Goal: Task Accomplishment & Management: Use online tool/utility

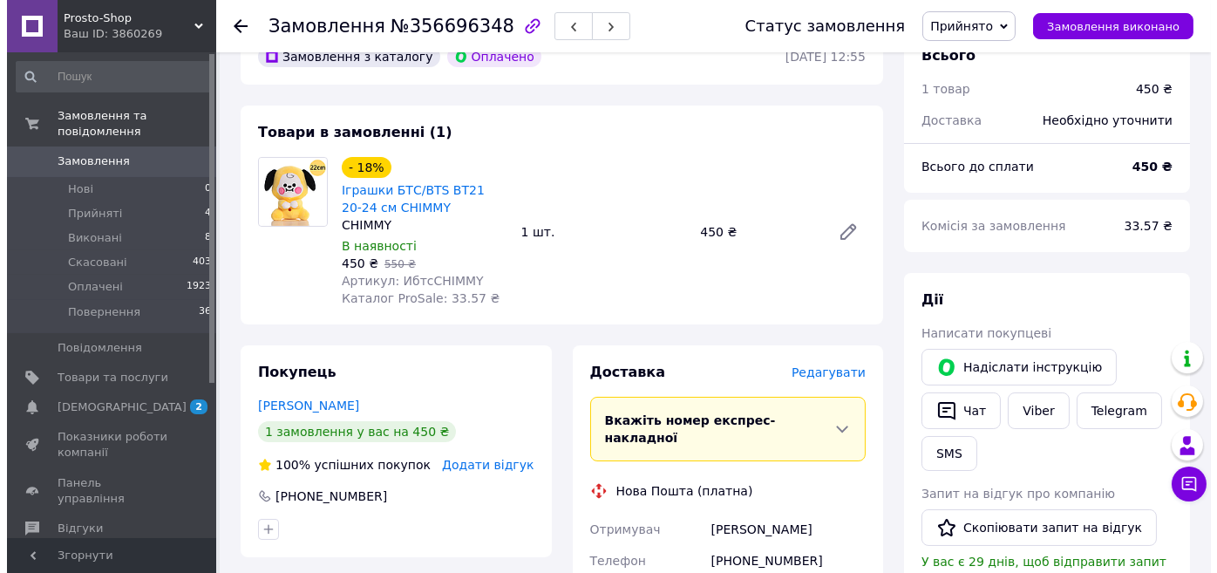
scroll to position [396, 0]
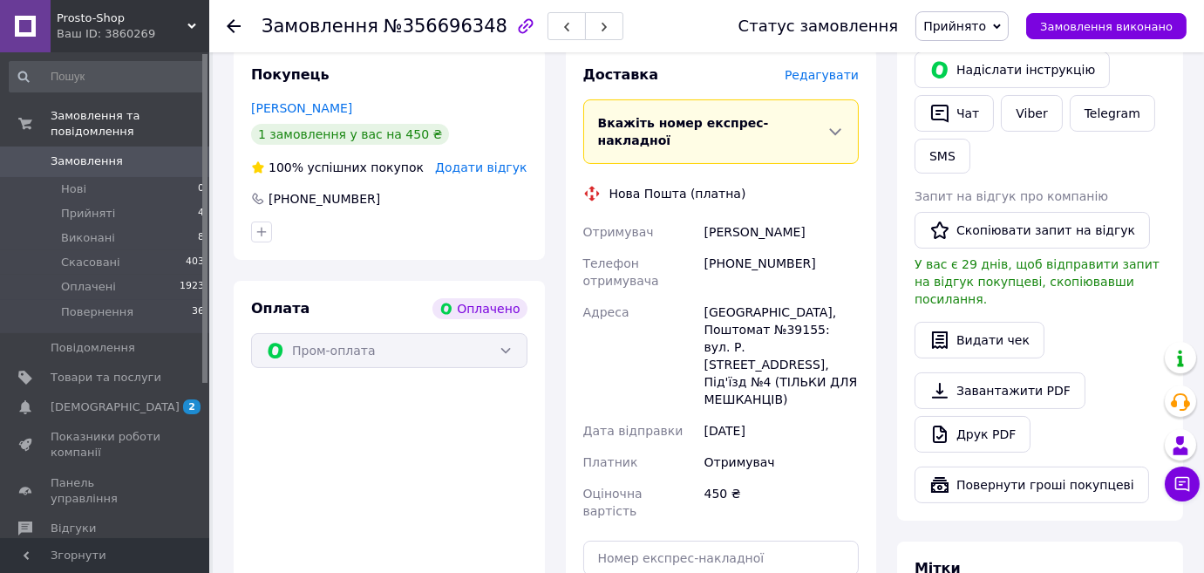
click at [831, 76] on span "Редагувати" at bounding box center [822, 75] width 74 height 14
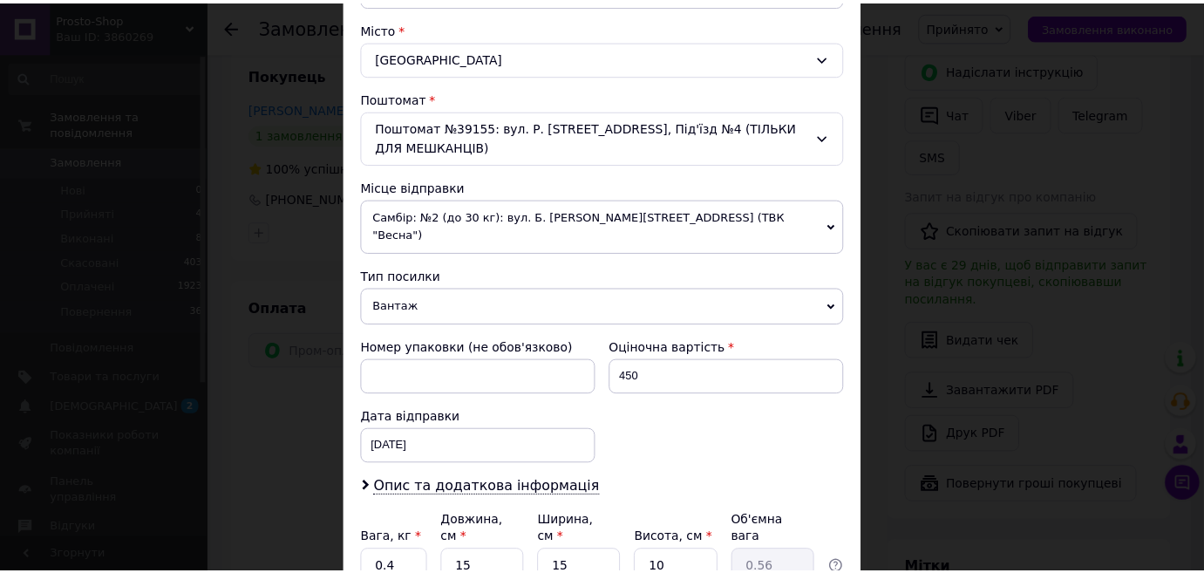
scroll to position [597, 0]
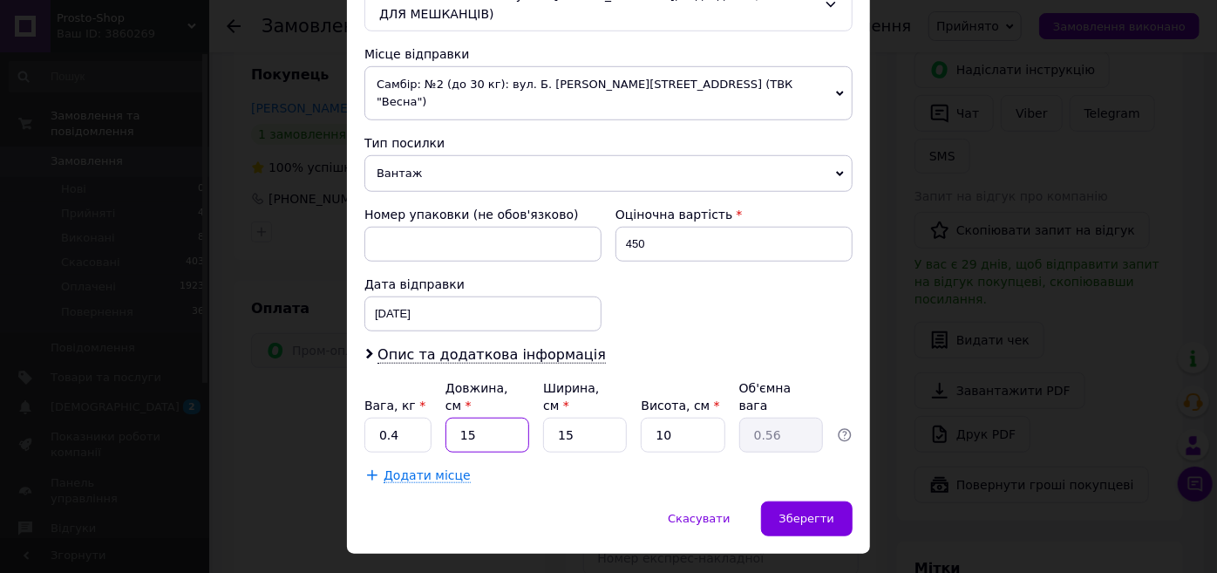
click at [484, 418] on input "15" at bounding box center [487, 435] width 84 height 35
type input "1"
type input "0.1"
type input "3"
type input "0.11"
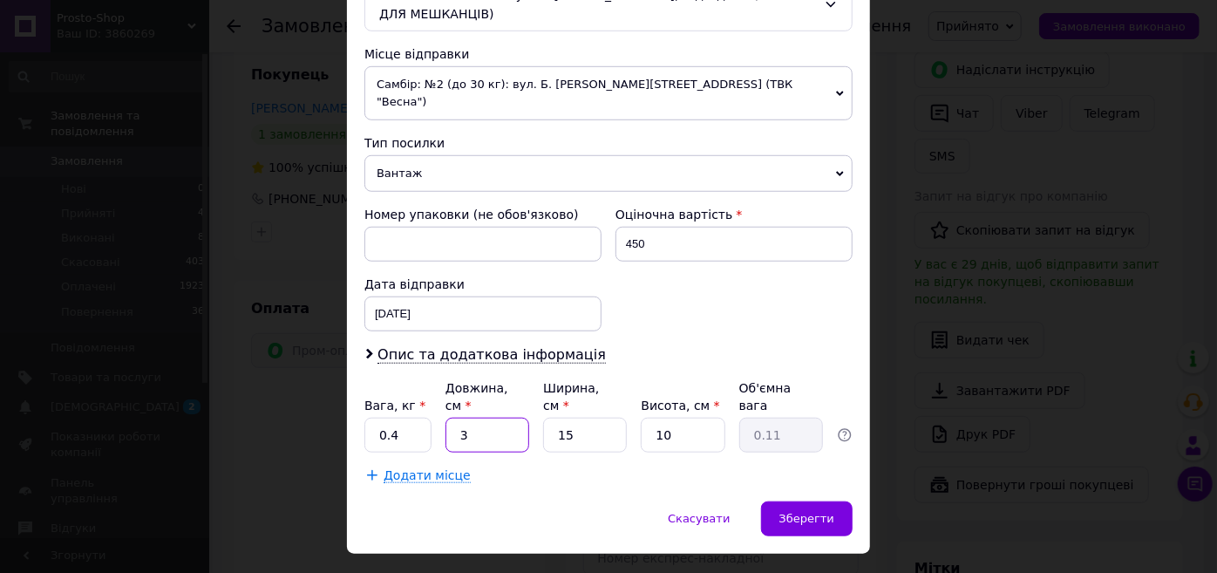
type input "30"
type input "1.13"
type input "30"
click at [593, 418] on input "15" at bounding box center [585, 435] width 84 height 35
type input "1"
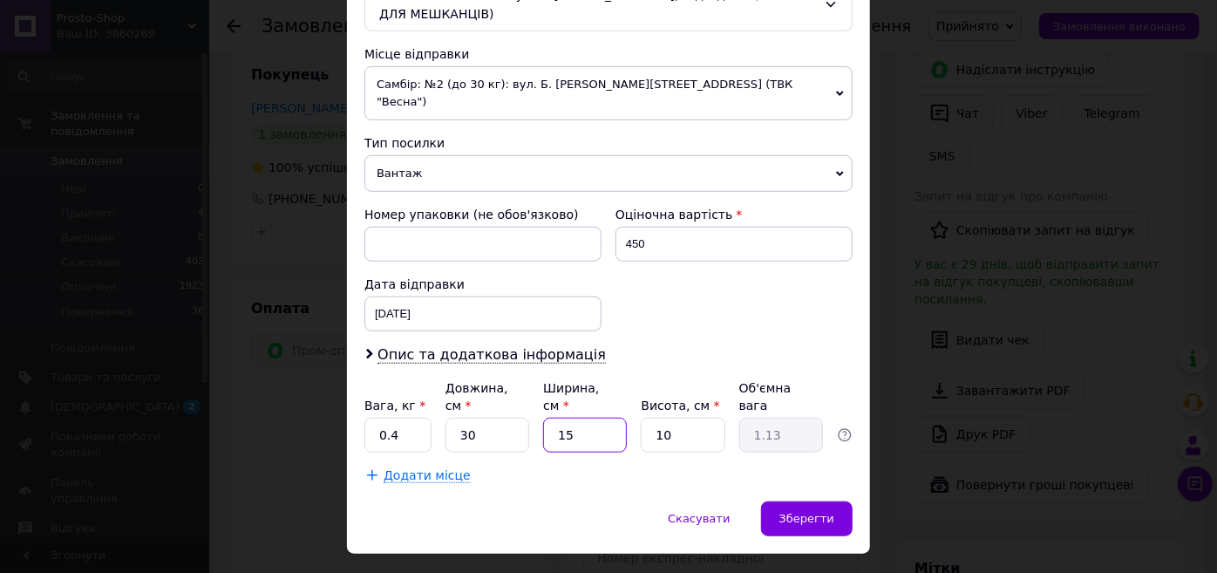
type input "0.1"
type input "3"
type input "0.23"
type input "30"
type input "2.25"
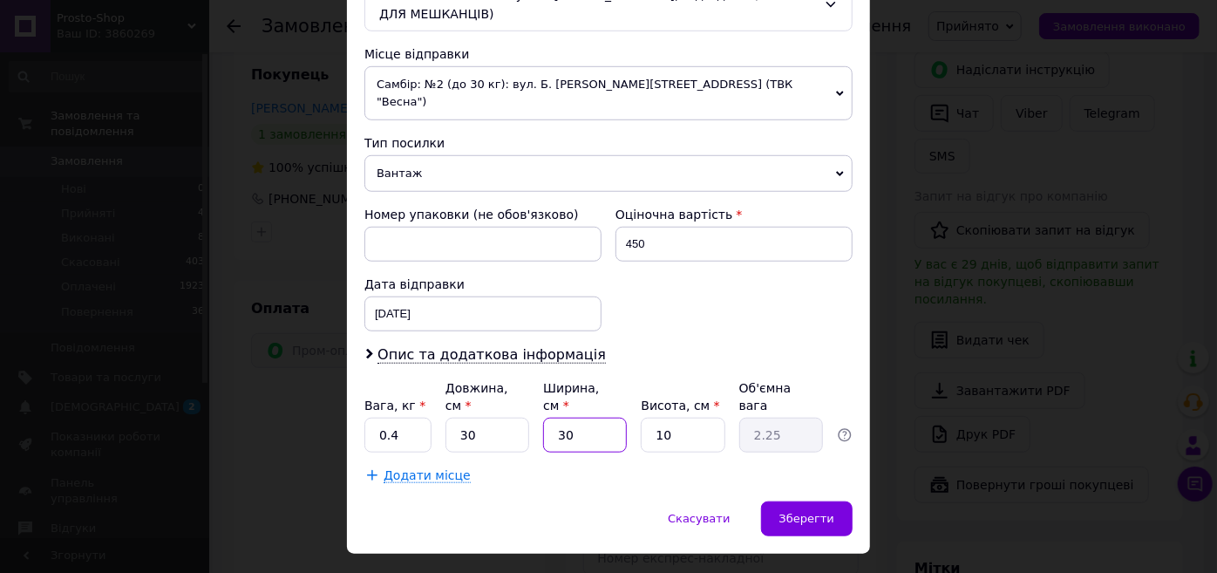
type input "30"
click at [697, 418] on input "10" at bounding box center [683, 435] width 84 height 35
type input "1"
type input "0.23"
type input "12"
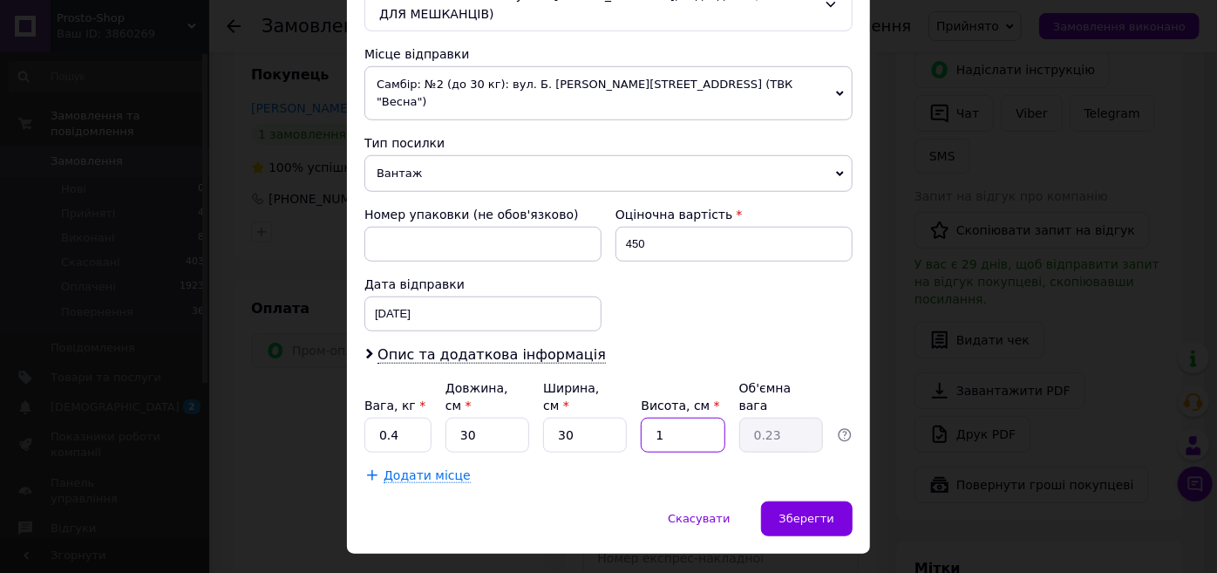
type input "2.7"
type input "12"
click at [813, 512] on span "Зберегти" at bounding box center [806, 518] width 55 height 13
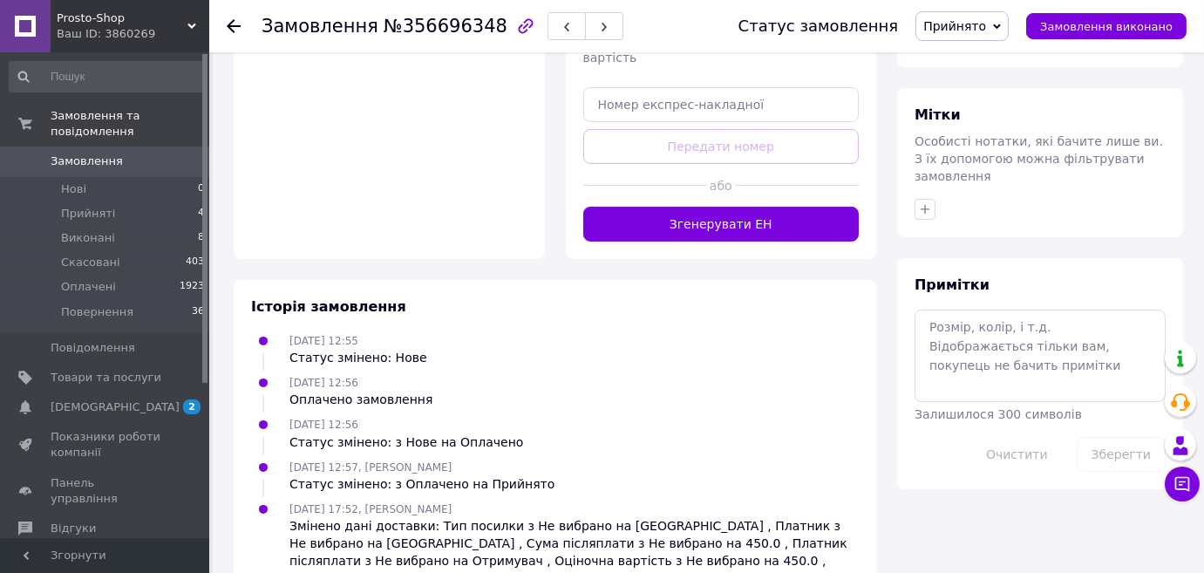
scroll to position [881, 0]
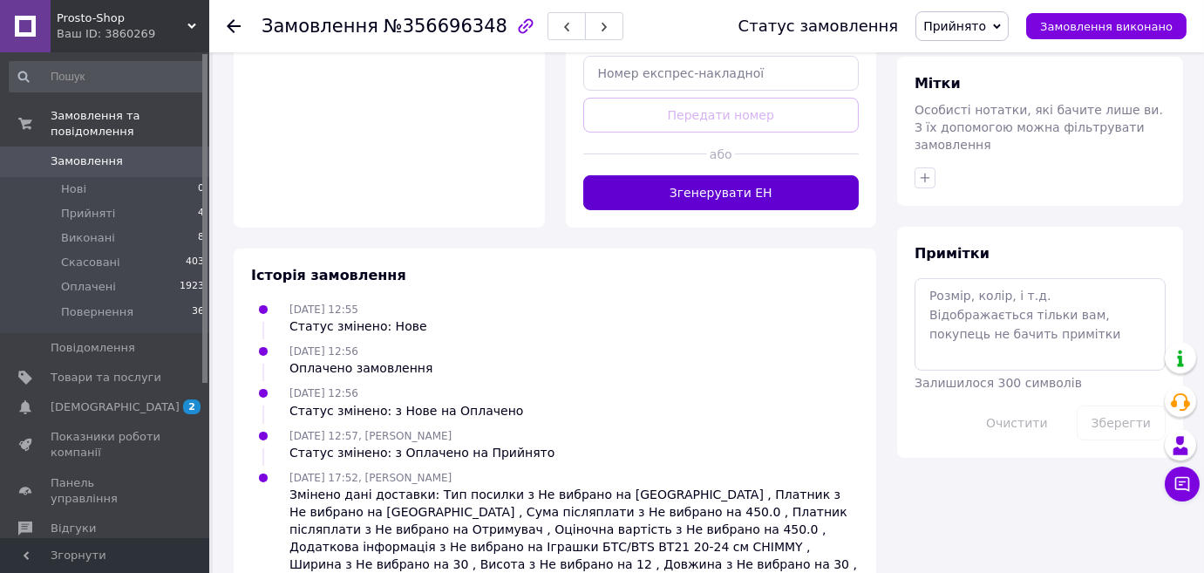
click at [767, 175] on button "Згенерувати ЕН" at bounding box center [721, 192] width 276 height 35
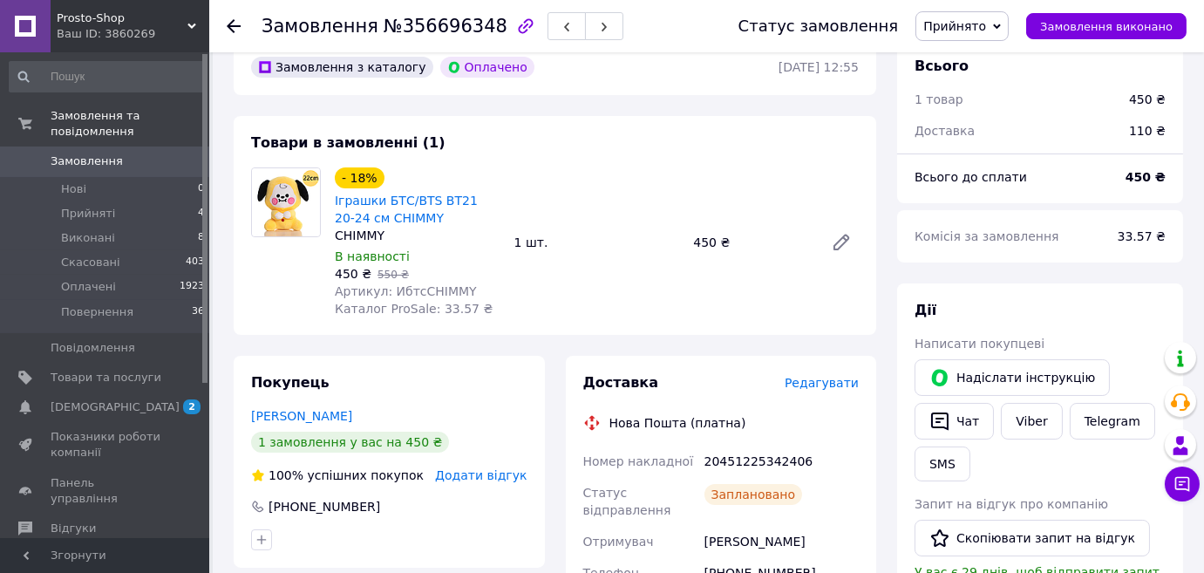
scroll to position [0, 0]
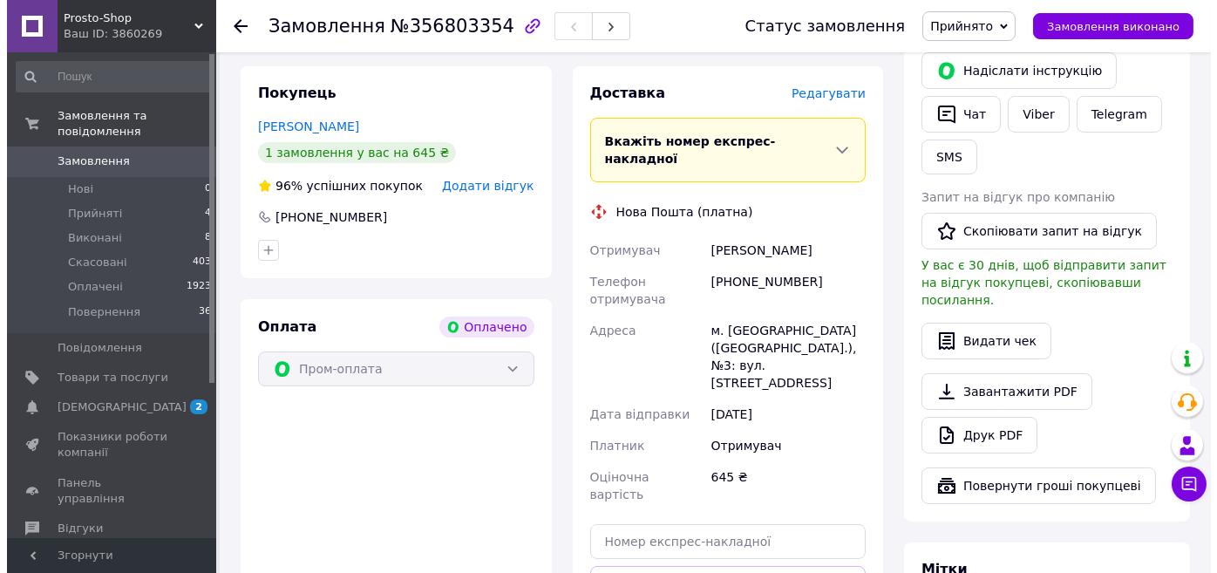
scroll to position [396, 0]
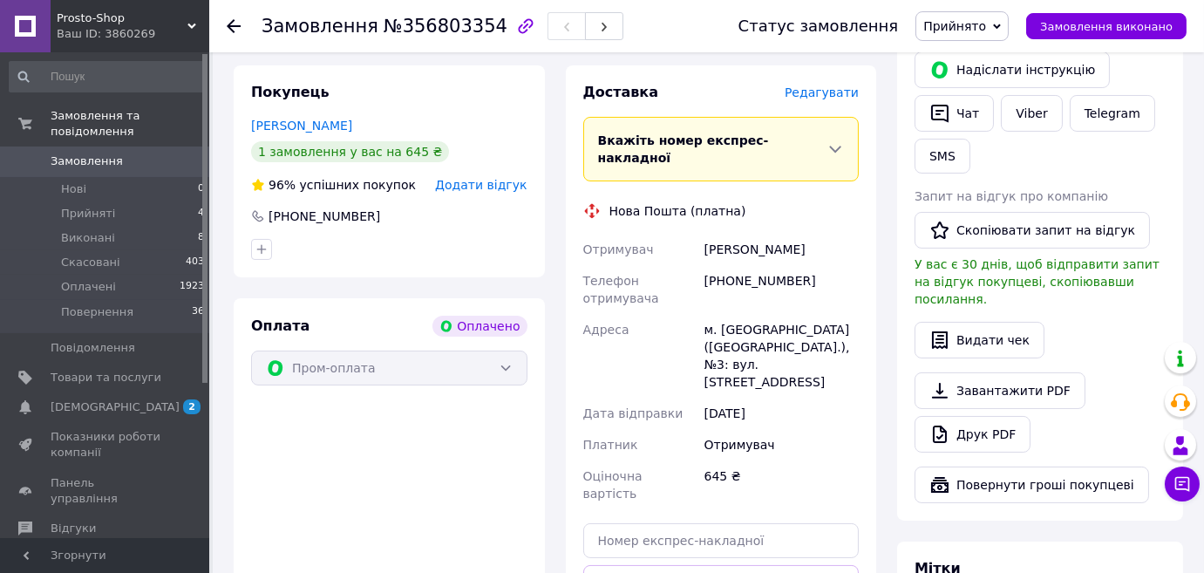
click at [806, 85] on span "Редагувати" at bounding box center [822, 92] width 74 height 14
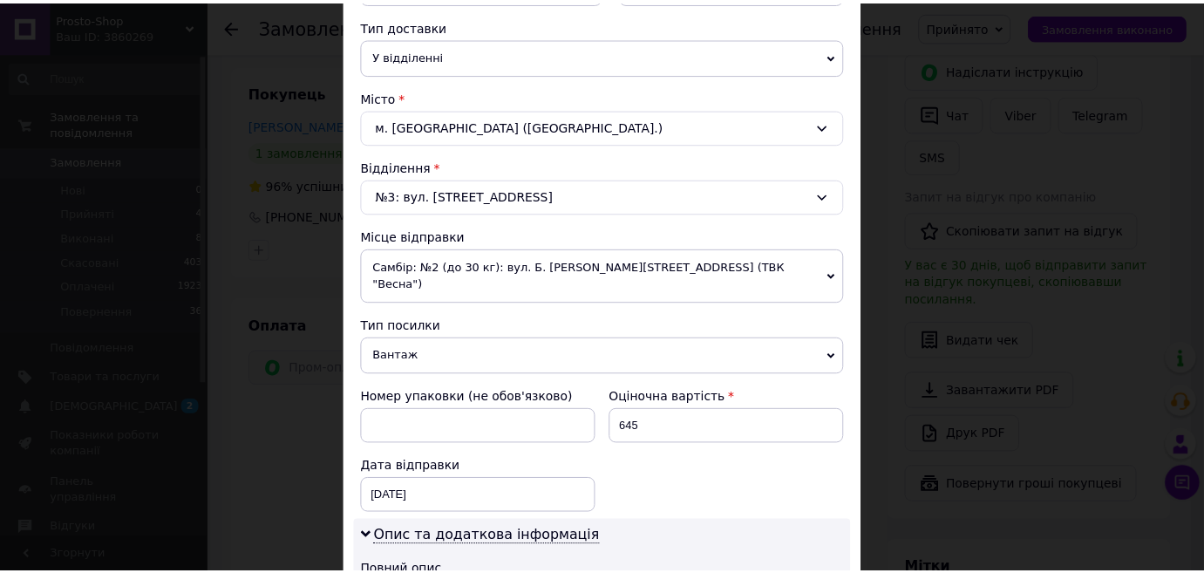
scroll to position [772, 0]
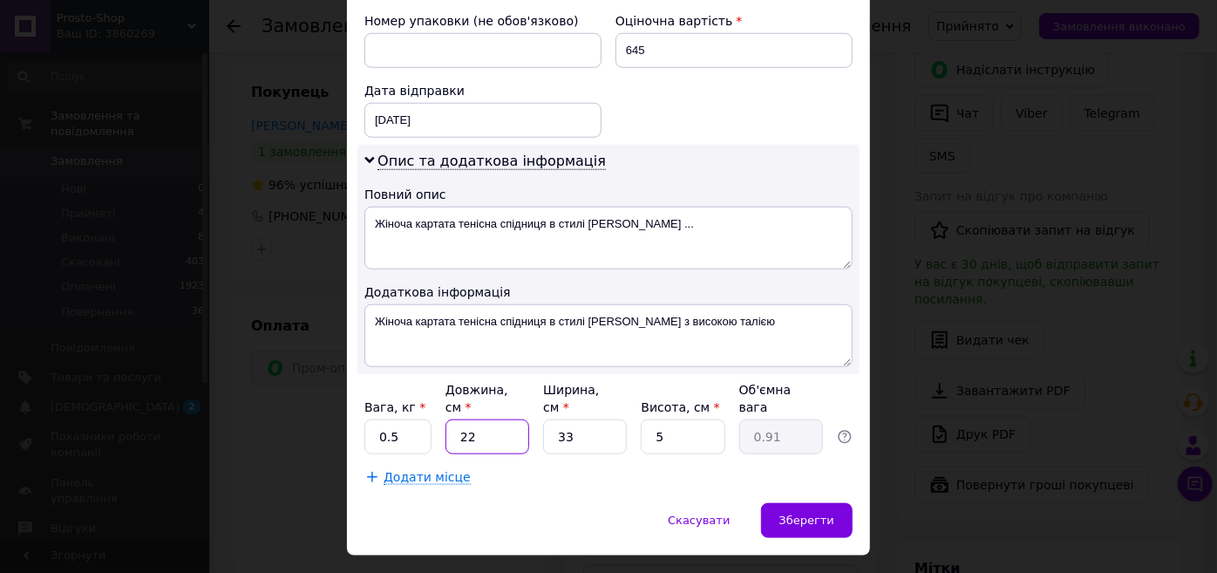
click at [477, 419] on input "22" at bounding box center [487, 436] width 84 height 35
type input "2"
type input "0.1"
type input "3"
type input "0.12"
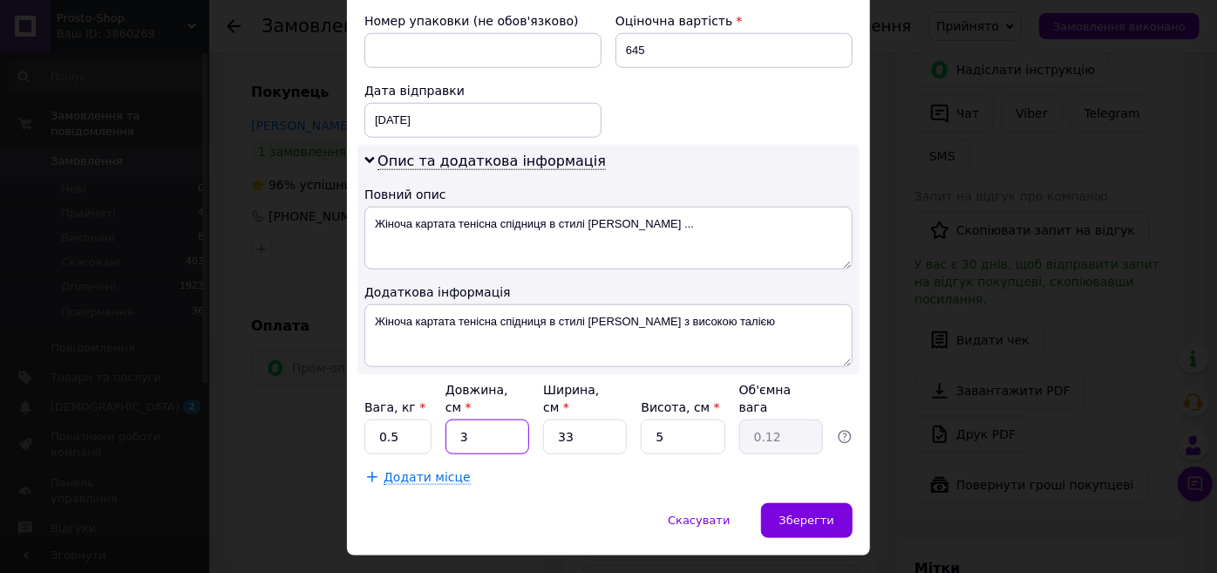
type input "30"
type input "1.24"
type input "30"
type input "2"
type input "0.1"
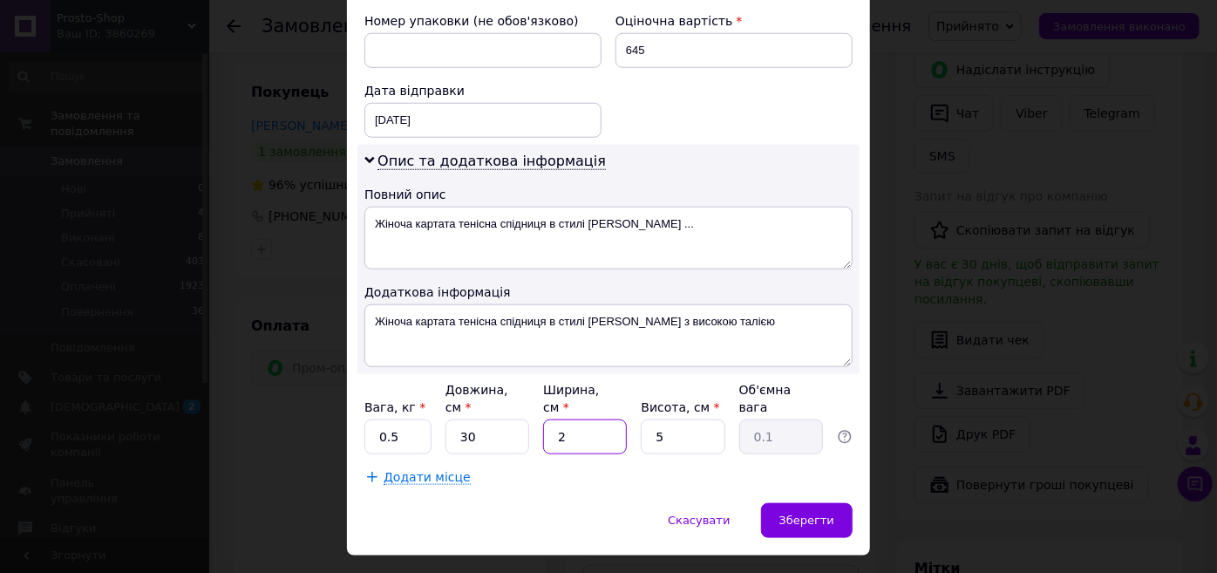
type input "25"
type input "0.94"
type input "25"
click at [802, 513] on span "Зберегти" at bounding box center [806, 519] width 55 height 13
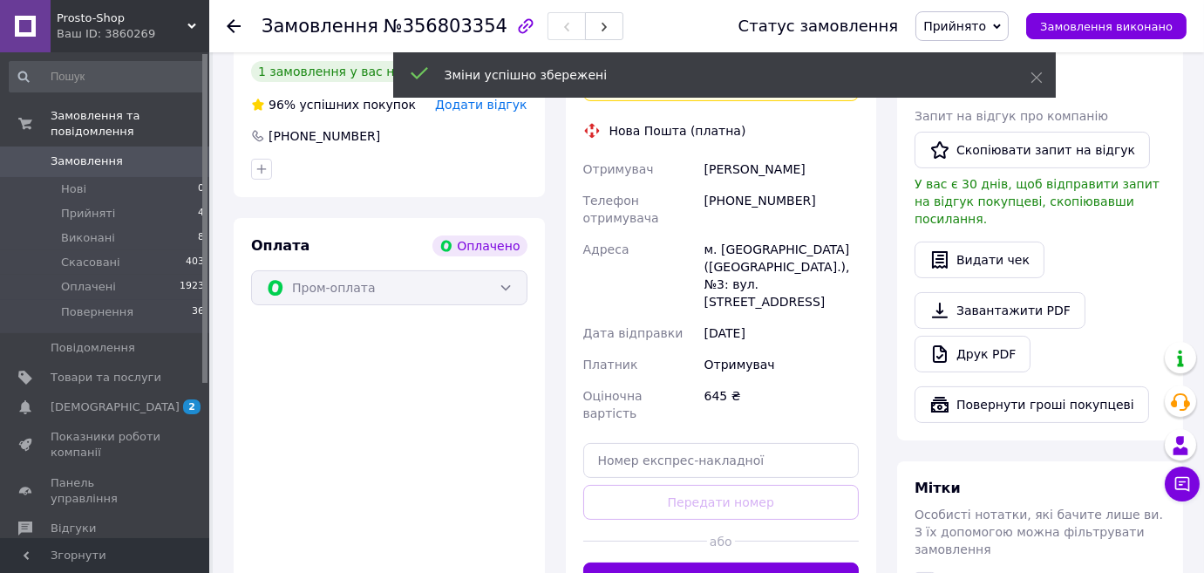
scroll to position [660, 0]
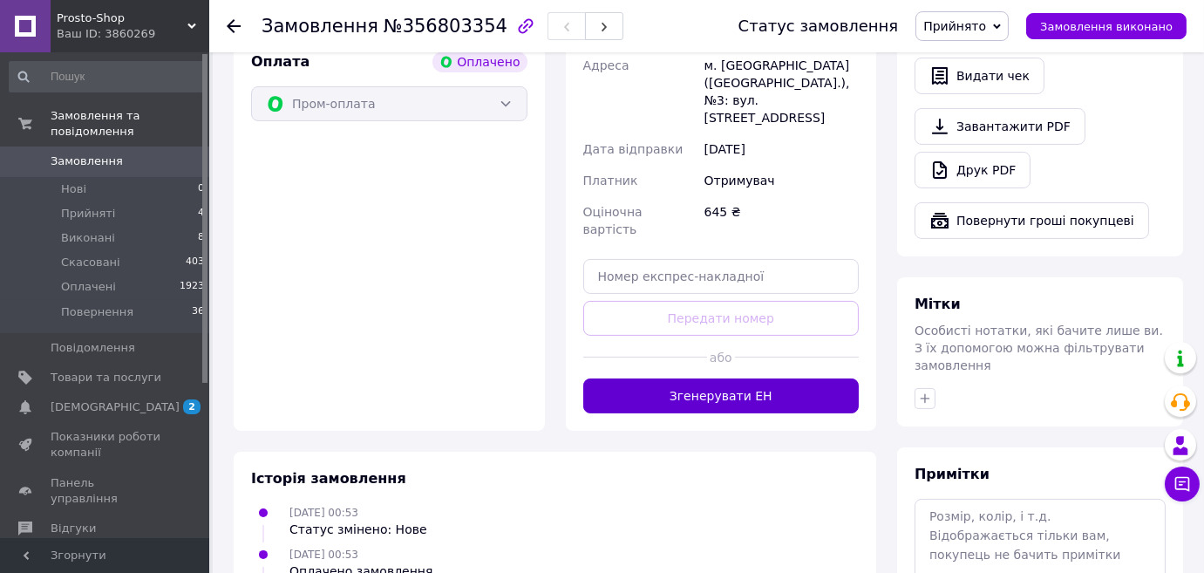
click at [757, 378] on button "Згенерувати ЕН" at bounding box center [721, 395] width 276 height 35
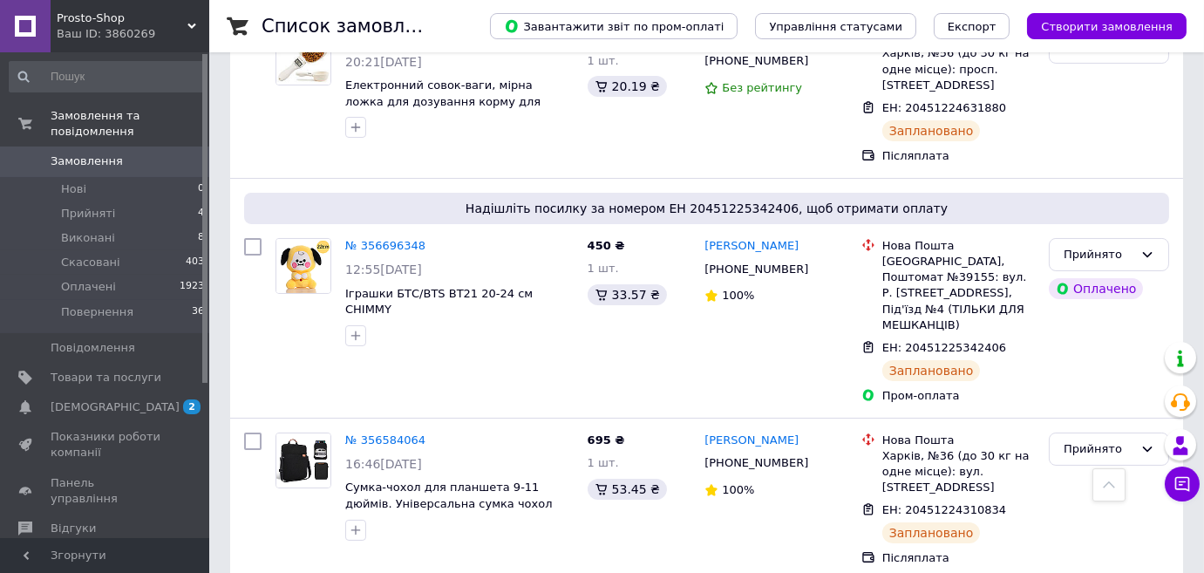
scroll to position [527, 0]
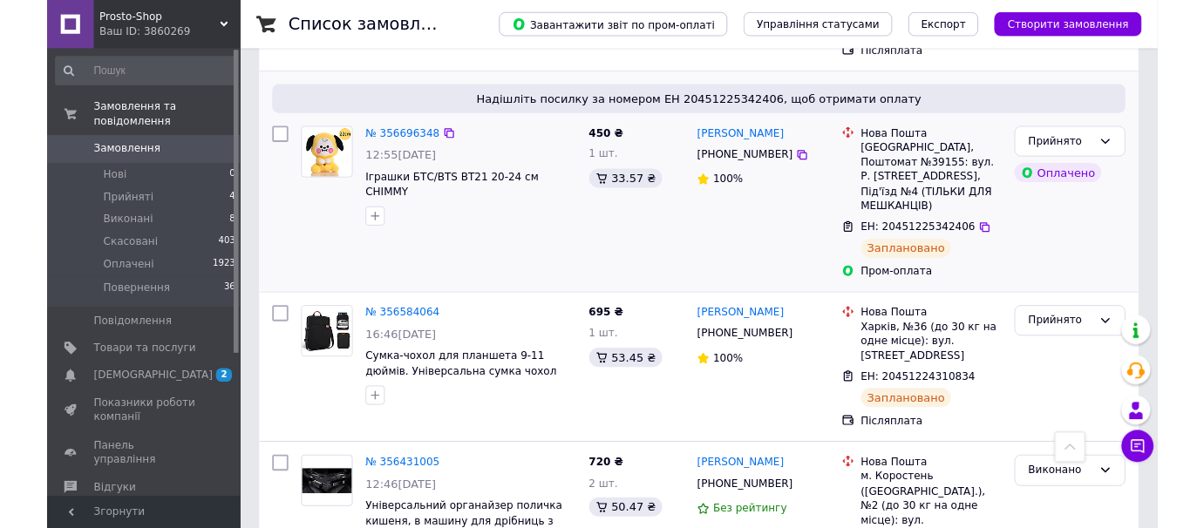
scroll to position [527, 0]
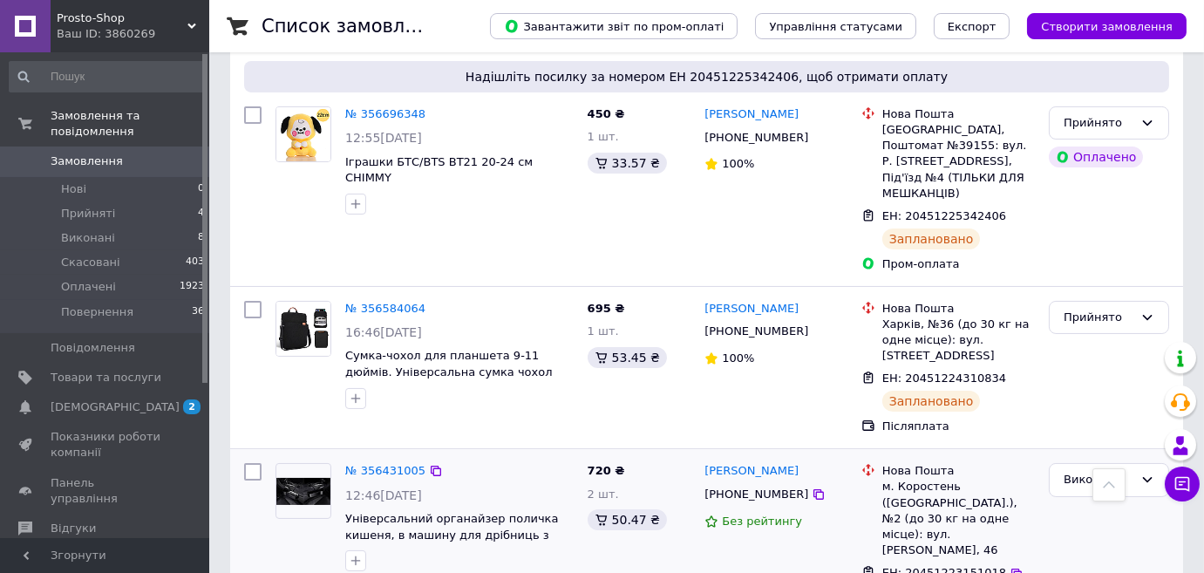
click at [783, 549] on div "Игорь Калютич +380997233009 Без рейтингу" at bounding box center [775, 546] width 157 height 180
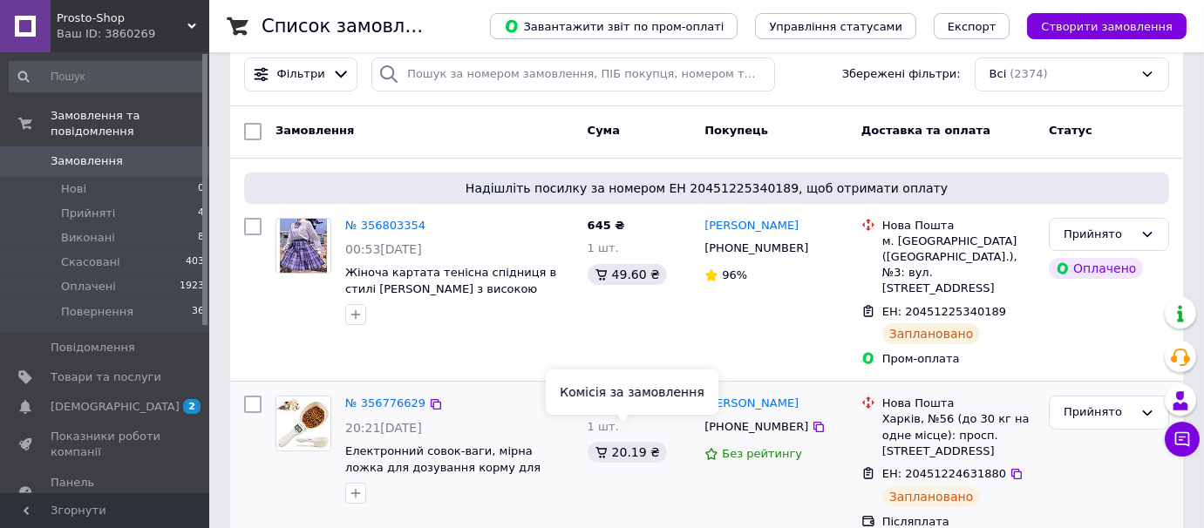
scroll to position [0, 0]
